Goal: Information Seeking & Learning: Learn about a topic

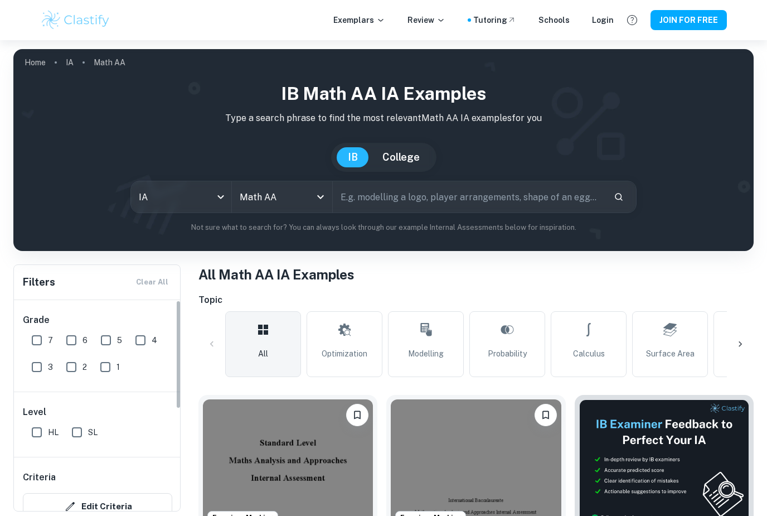
click at [36, 342] on input "7" at bounding box center [37, 340] width 22 height 22
checkbox input "true"
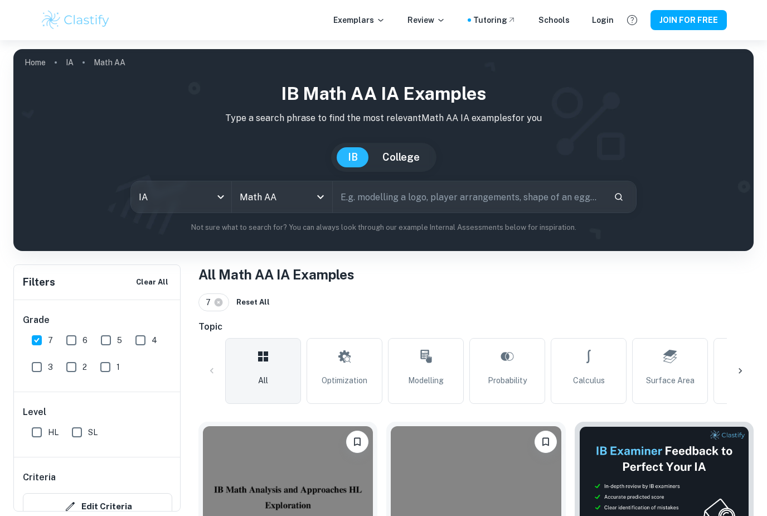
click at [36, 432] on input "HL" at bounding box center [37, 432] width 22 height 22
checkbox input "true"
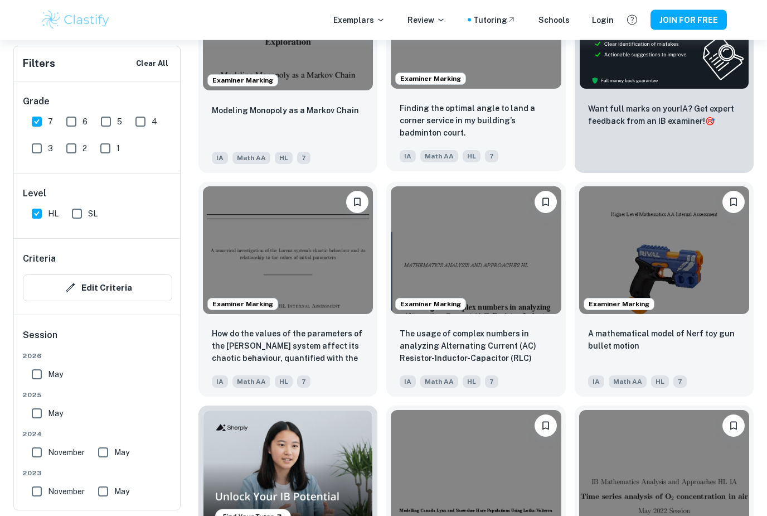
scroll to position [463, 0]
click at [490, 104] on p "Finding the optimal angle to land a corner service in my building’s badminton c…" at bounding box center [476, 120] width 152 height 37
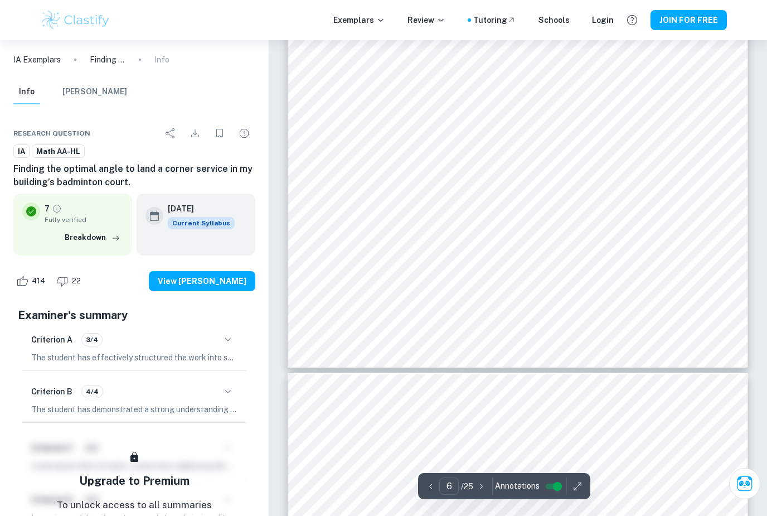
scroll to position [3805, 0]
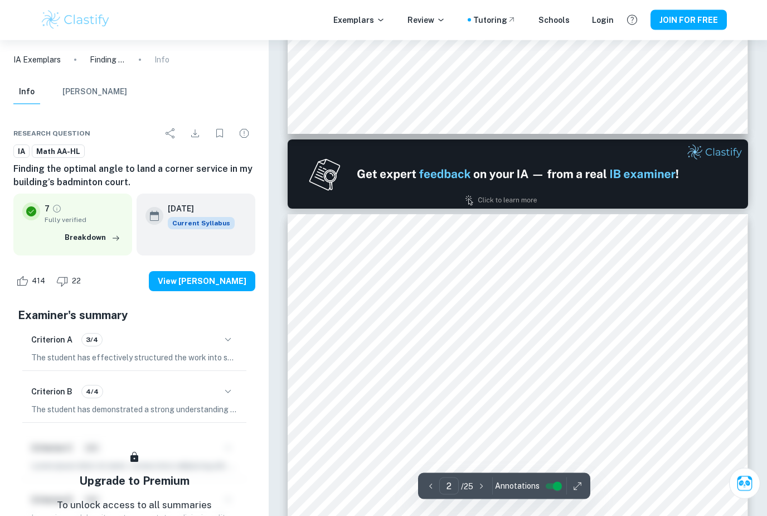
type input "1"
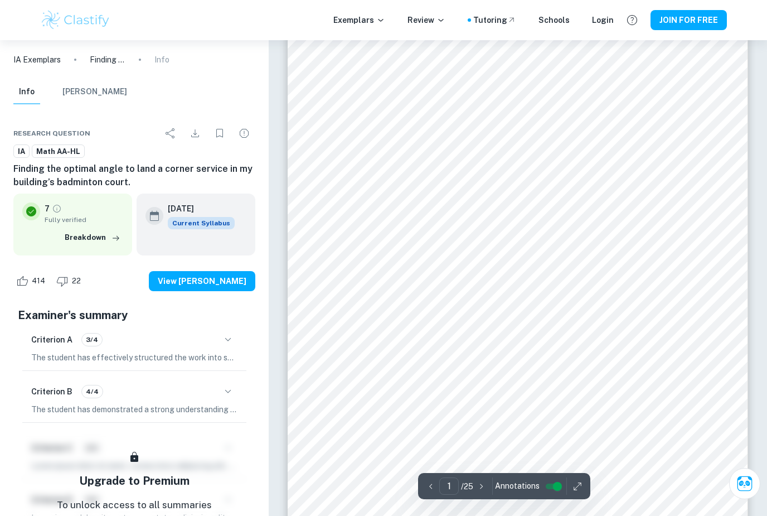
scroll to position [0, 0]
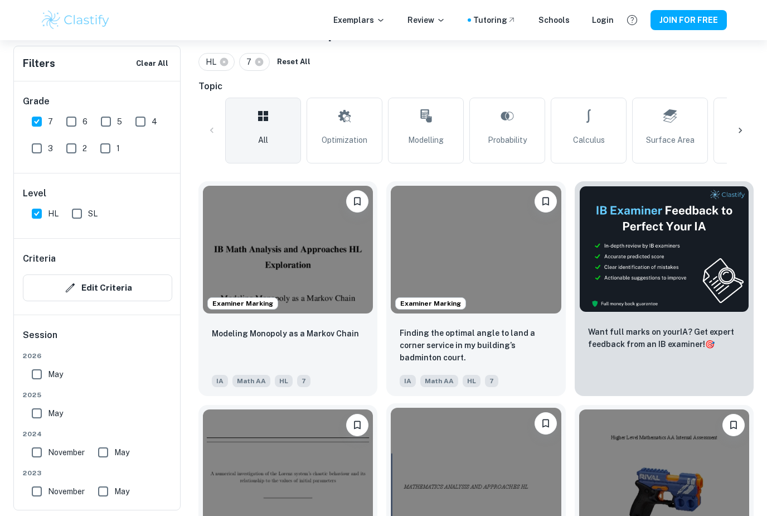
scroll to position [173, 0]
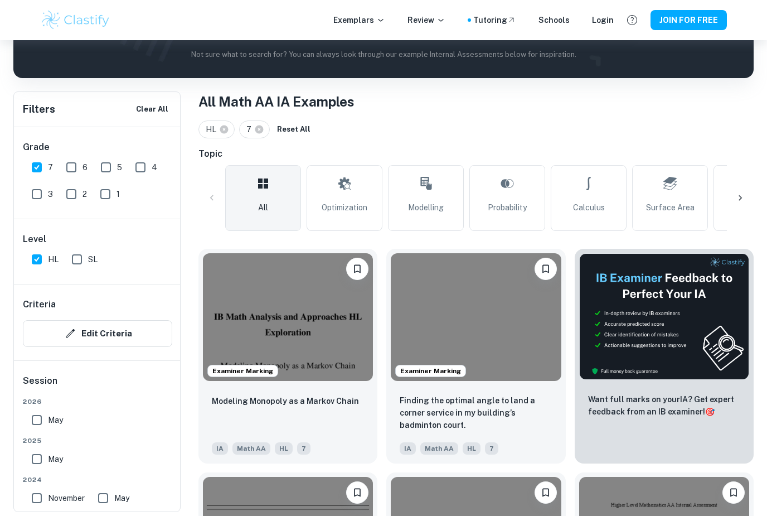
click at [699, 148] on h6 "Topic" at bounding box center [476, 153] width 555 height 13
click at [583, 126] on div "HL 7 Reset All" at bounding box center [476, 129] width 555 height 18
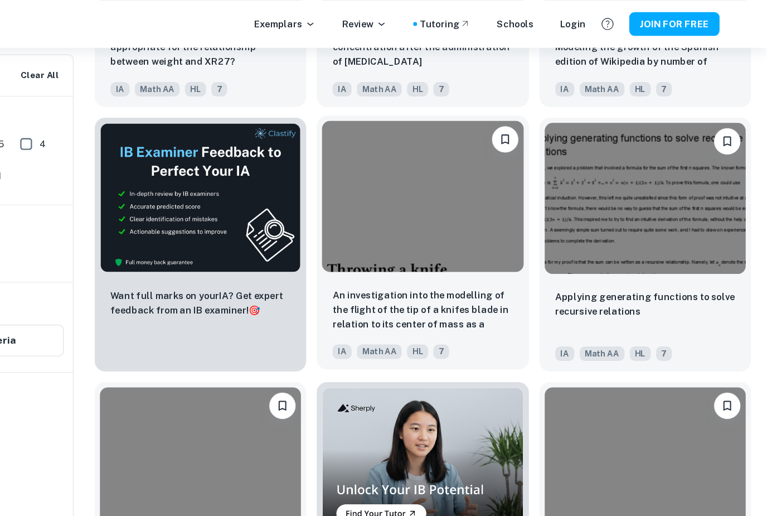
scroll to position [1664, 0]
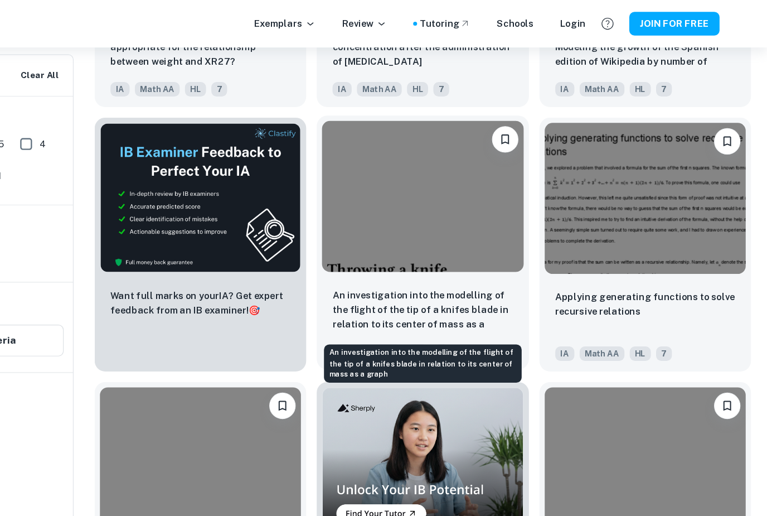
click at [400, 258] on p "An investigation into the modelling of the flight of the tip of a knifes blade …" at bounding box center [476, 262] width 152 height 38
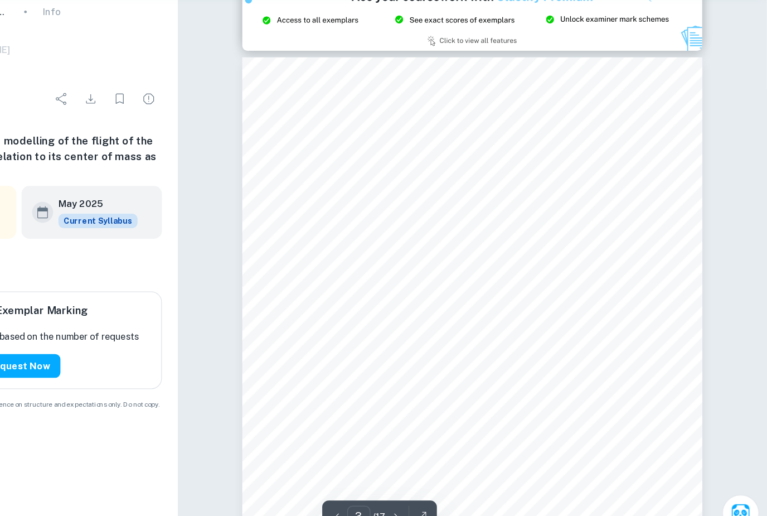
scroll to position [1196, 0]
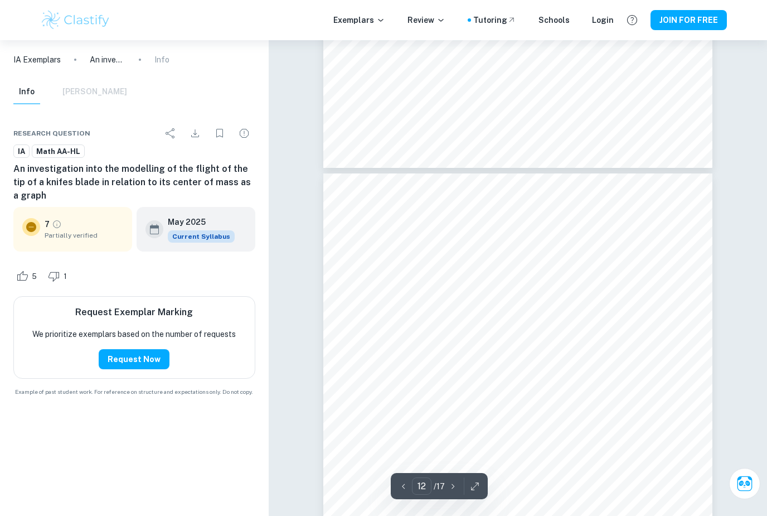
type input "2"
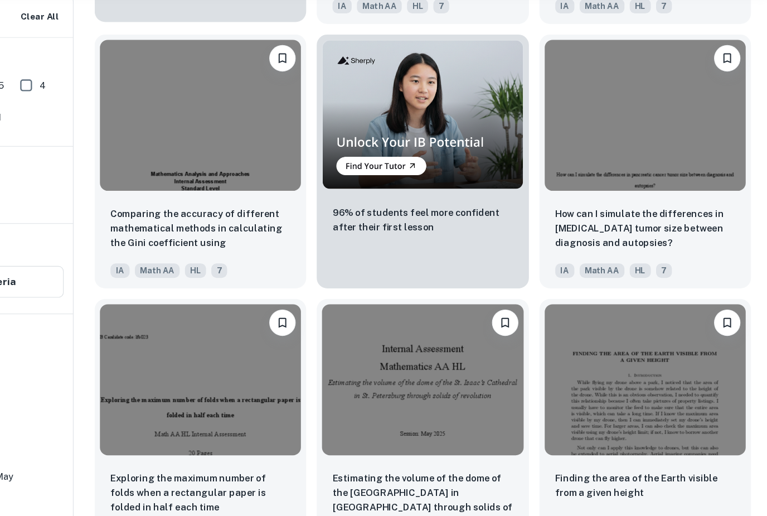
scroll to position [1908, 0]
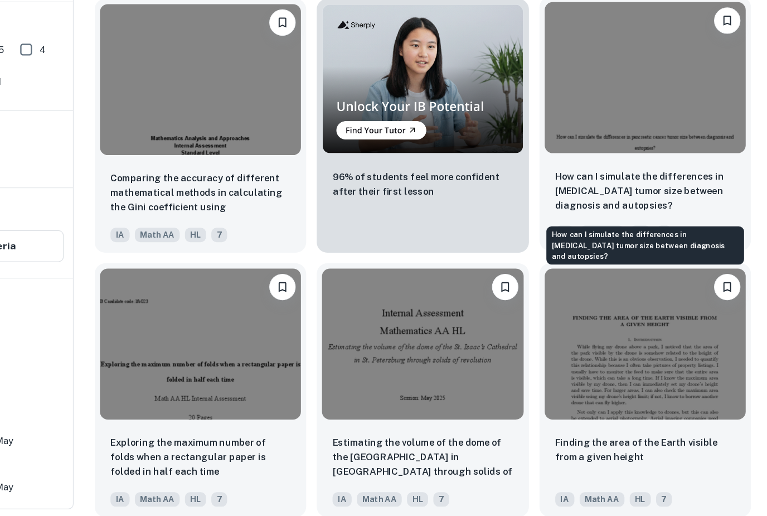
click at [588, 222] on p "How can I simulate the differences in [MEDICAL_DATA] tumor size between diagnos…" at bounding box center [664, 240] width 152 height 37
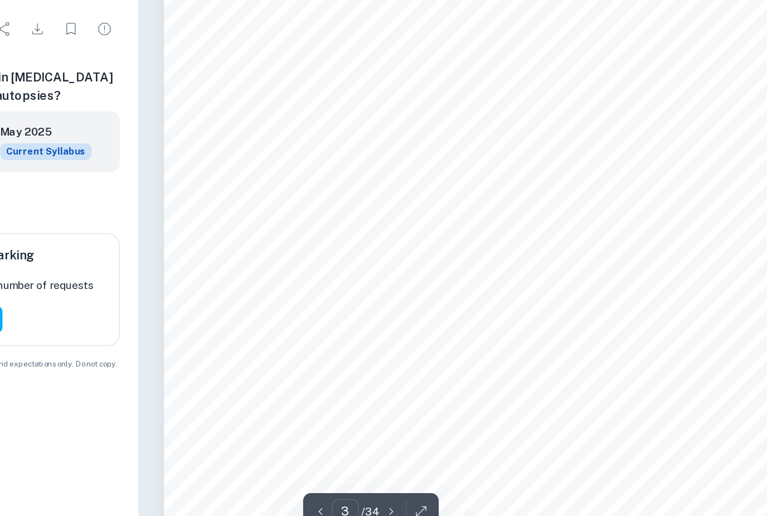
scroll to position [1303, 0]
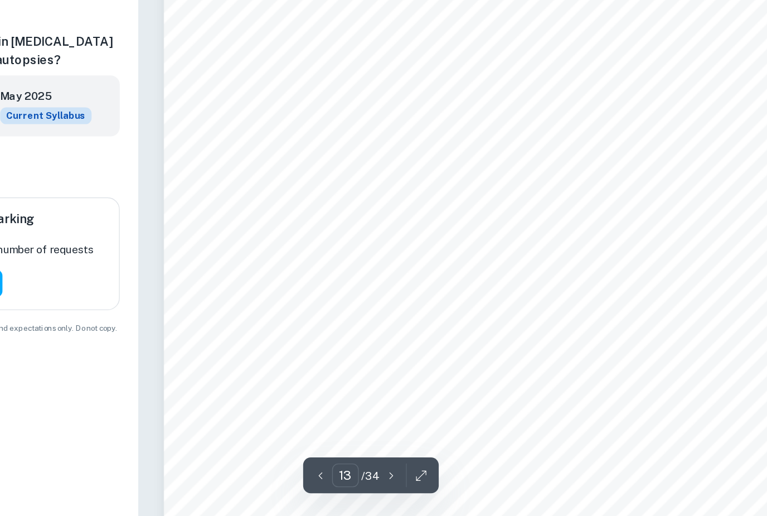
type input "4"
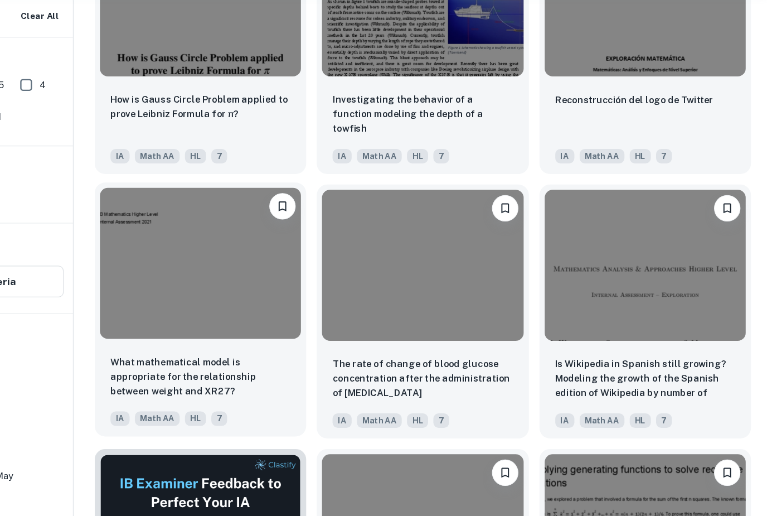
scroll to position [1334, 0]
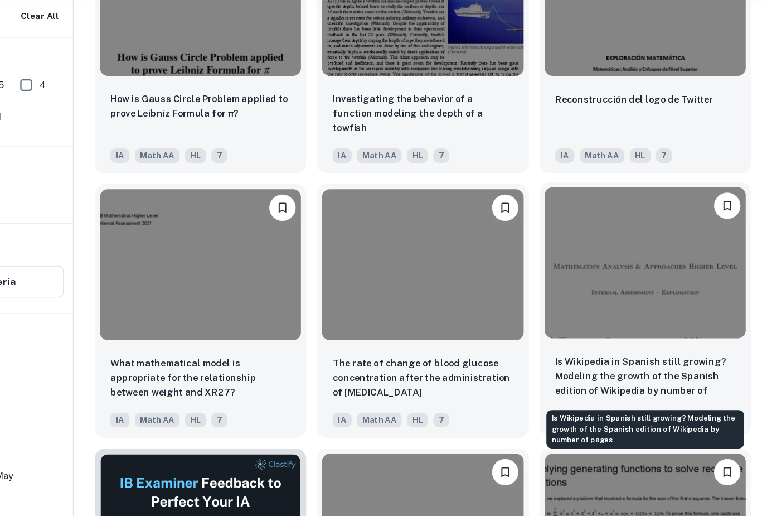
click at [588, 349] on p "Is Wikipedia in Spanish still growing? Modeling the growth of the Spanish editi…" at bounding box center [664, 368] width 152 height 38
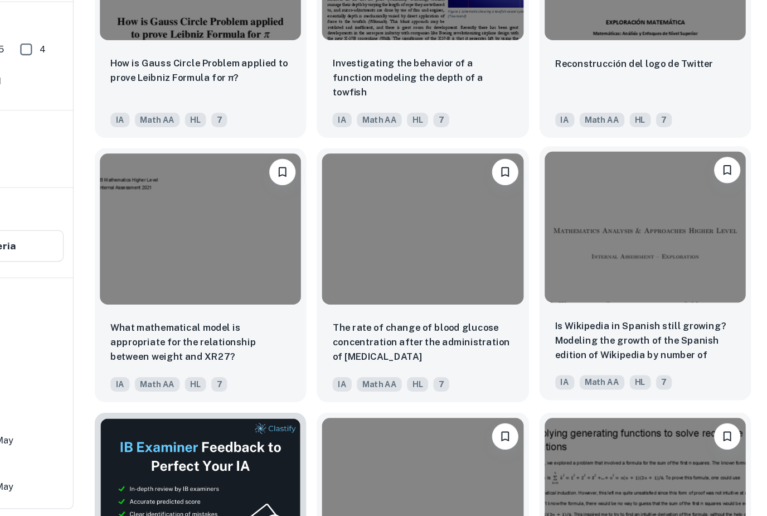
scroll to position [1334, 0]
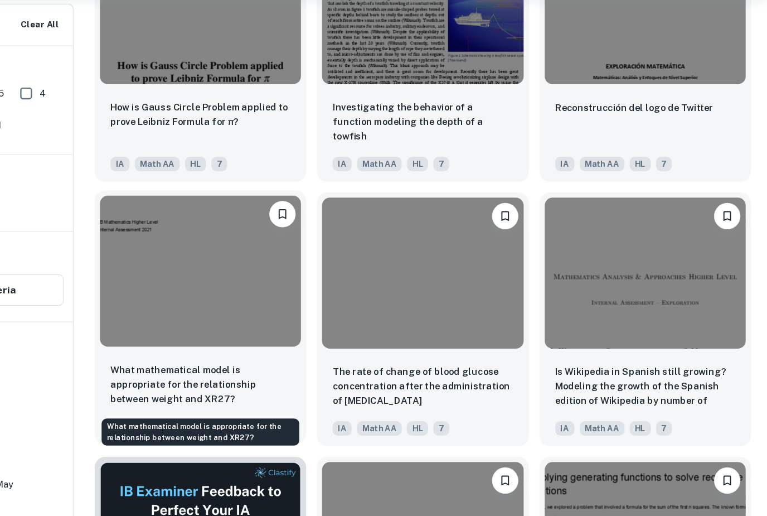
click at [212, 349] on p "What mathematical model is appropriate for the relationship between weight and …" at bounding box center [288, 367] width 152 height 37
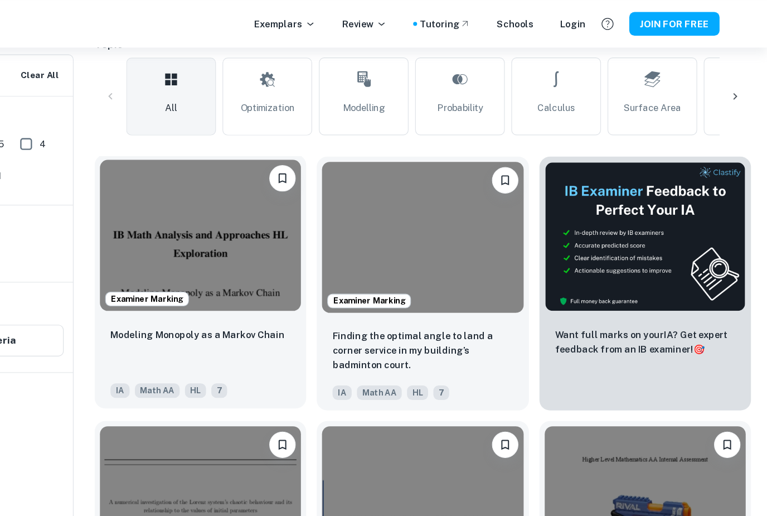
scroll to position [286, 0]
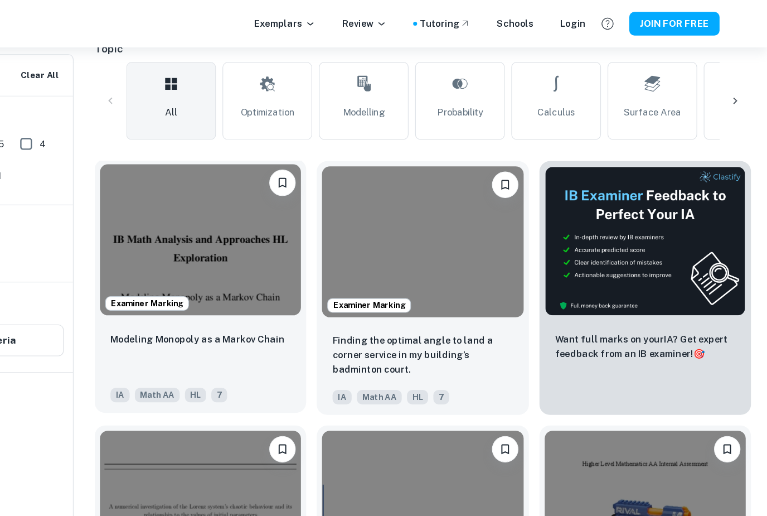
click at [212, 286] on p "Modeling Monopoly as a Markov Chain" at bounding box center [285, 286] width 147 height 12
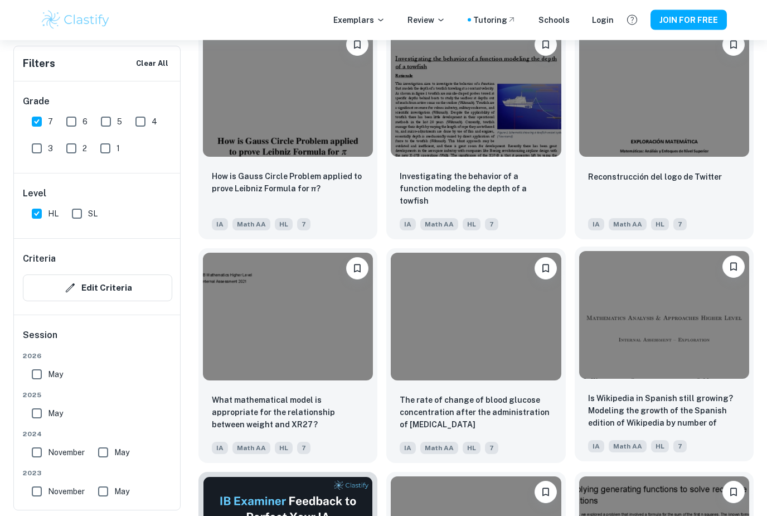
scroll to position [1254, 0]
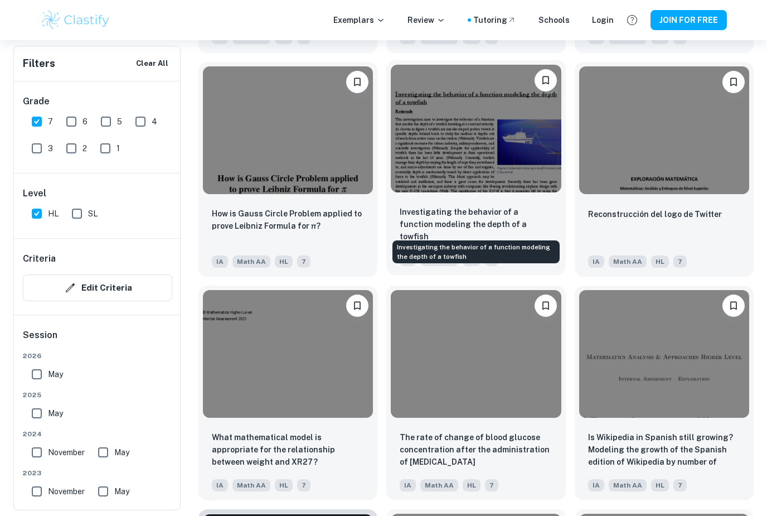
click at [415, 224] on p "Investigating the behavior of a function modeling the depth of a towfish" at bounding box center [476, 224] width 152 height 37
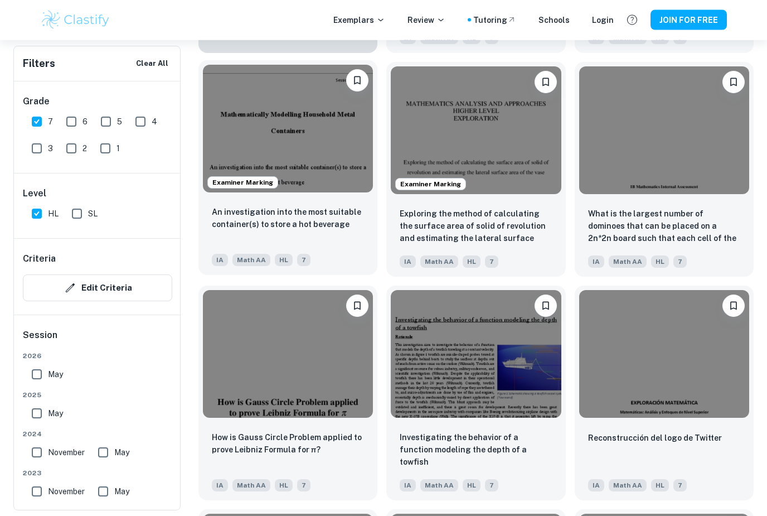
scroll to position [1030, 0]
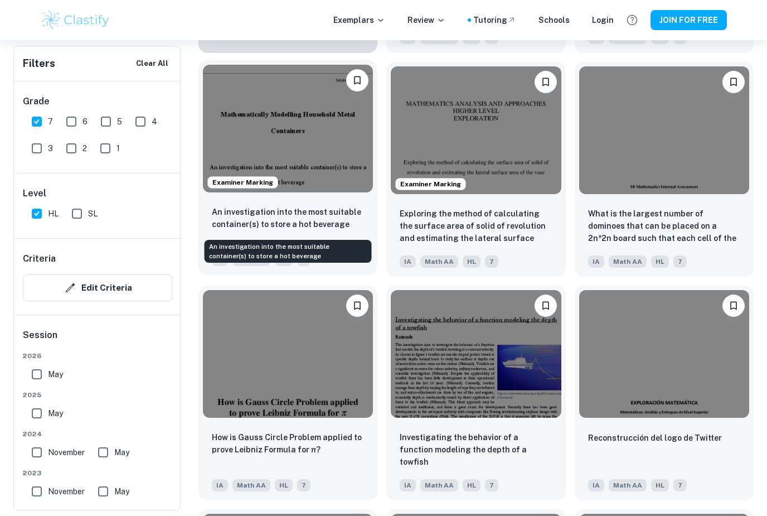
click at [302, 224] on p "An investigation into the most suitable container(s) to store a hot beverage" at bounding box center [288, 218] width 152 height 25
